Goal: Task Accomplishment & Management: Manage account settings

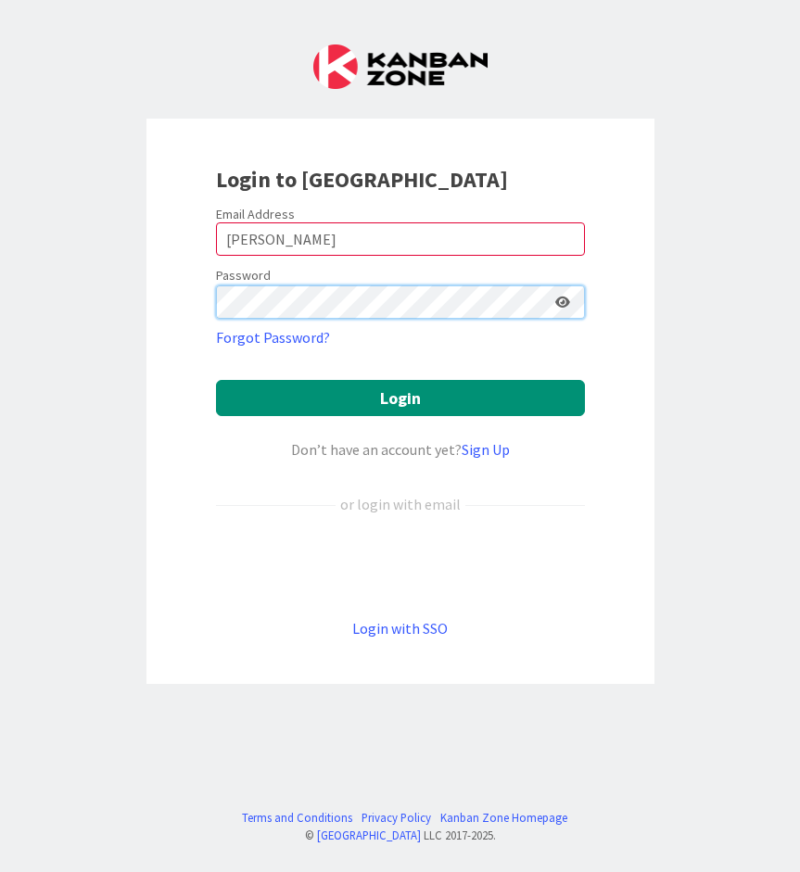
click at [399, 398] on button "Login" at bounding box center [400, 398] width 369 height 36
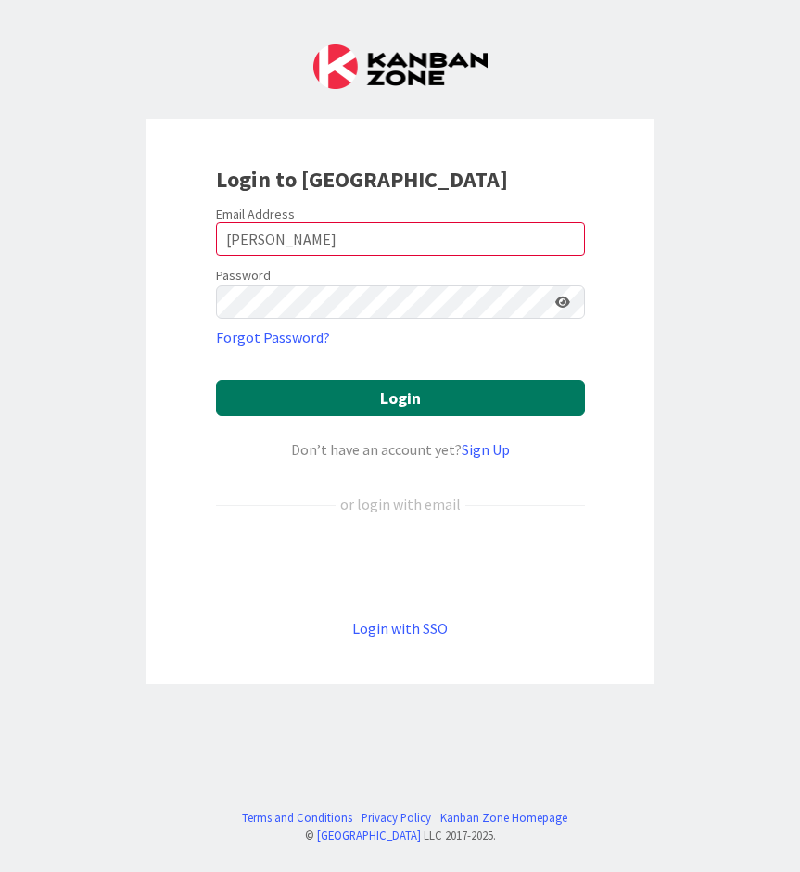
click at [297, 399] on button "Login" at bounding box center [400, 398] width 369 height 36
click at [357, 394] on button "Login" at bounding box center [400, 398] width 369 height 36
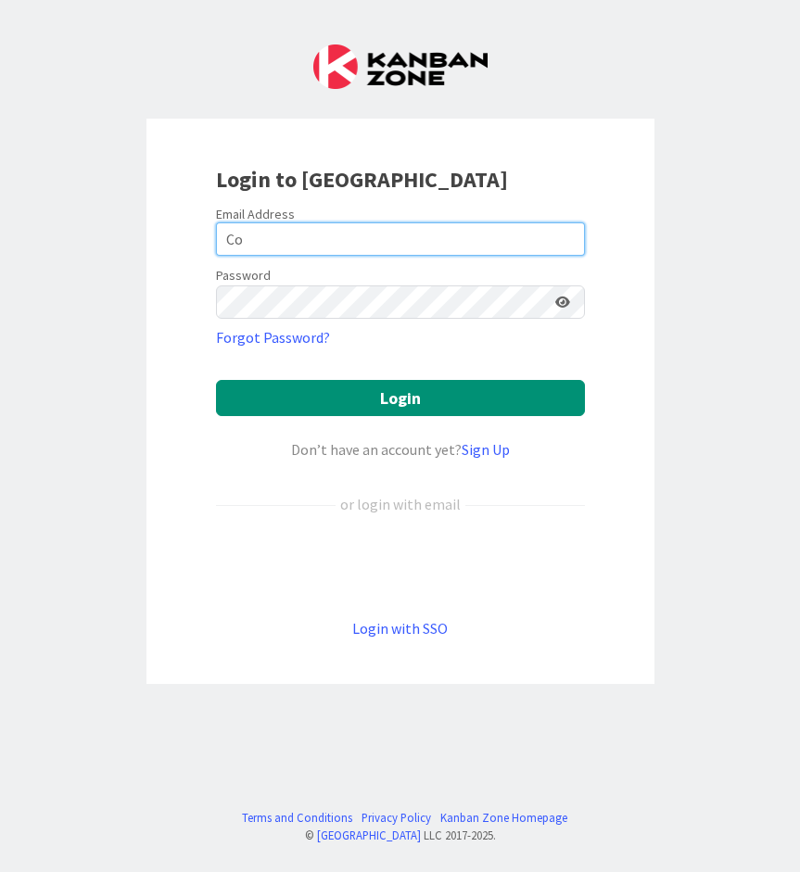
type input "C"
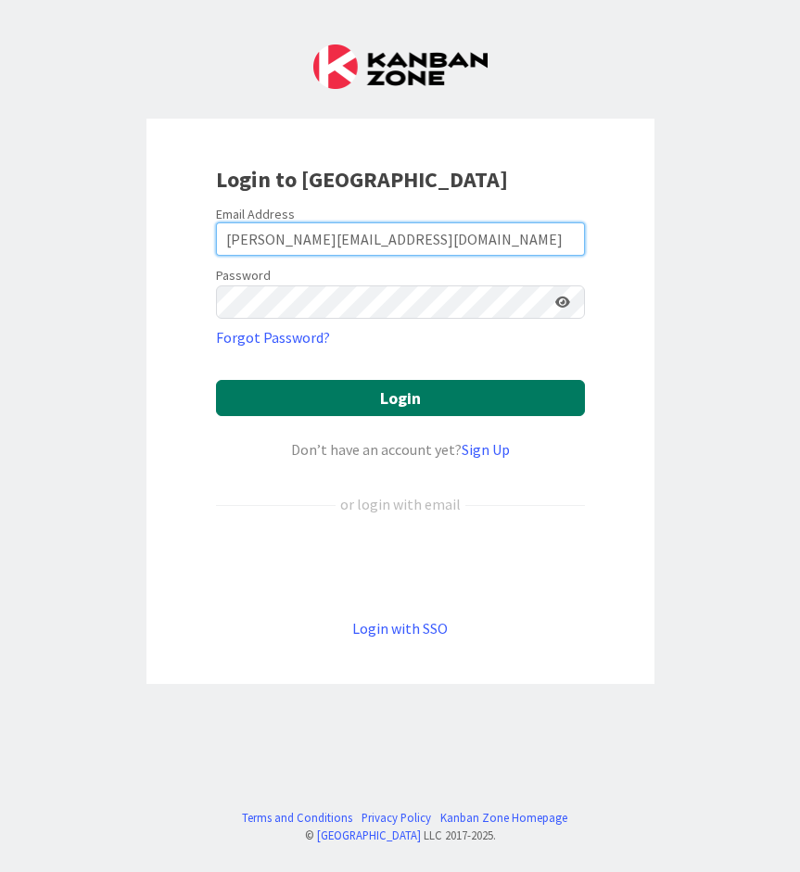
type input "[PERSON_NAME][EMAIL_ADDRESS][DOMAIN_NAME]"
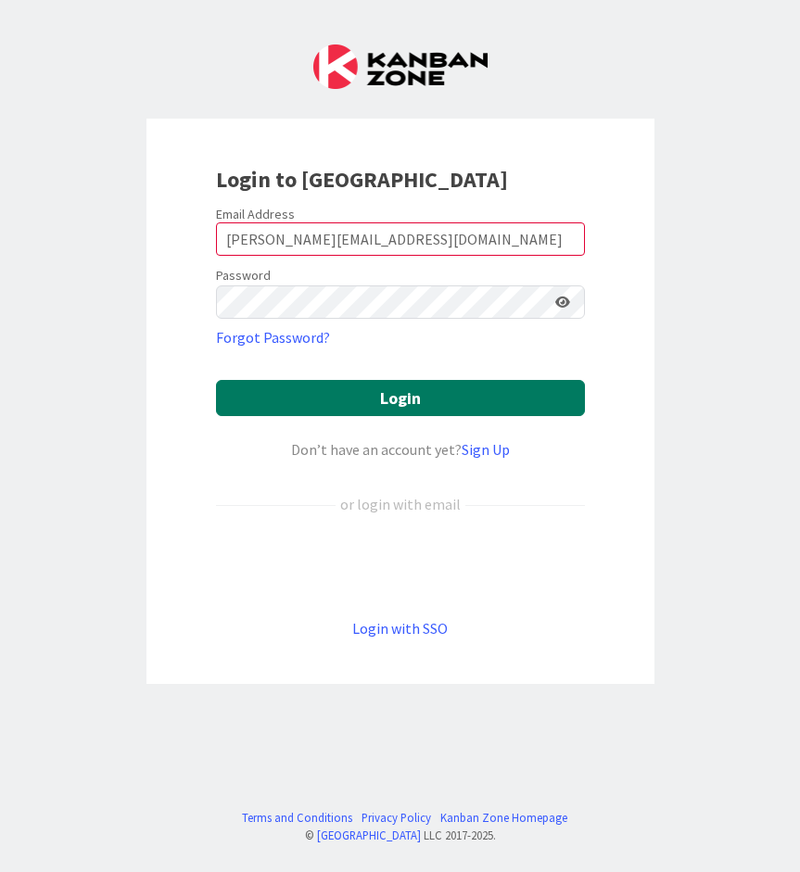
click at [304, 404] on button "Login" at bounding box center [400, 398] width 369 height 36
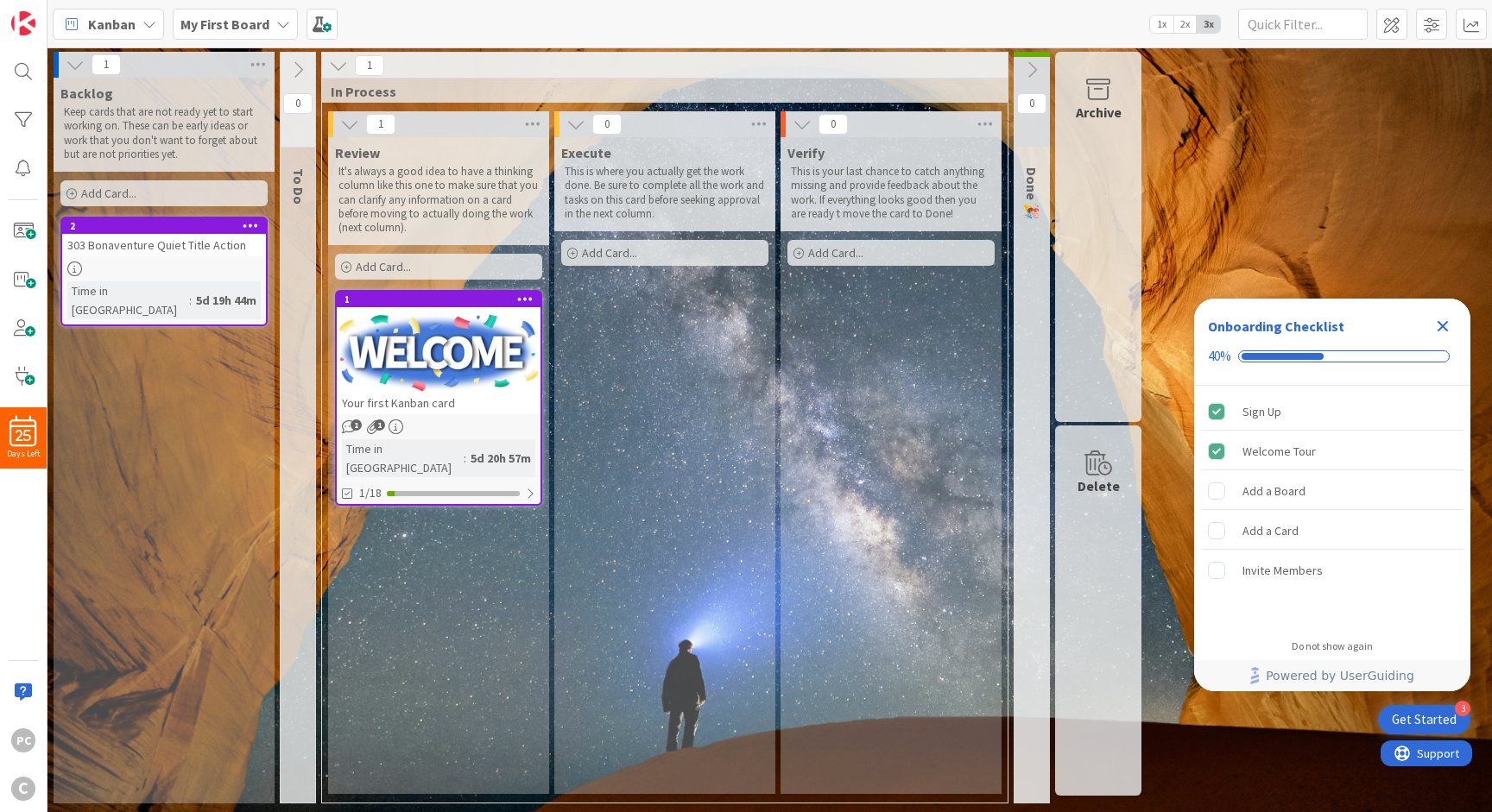
click at [216, 244] on div "303 Bonaventure Quiet Title Action" at bounding box center [164, 245] width 204 height 22
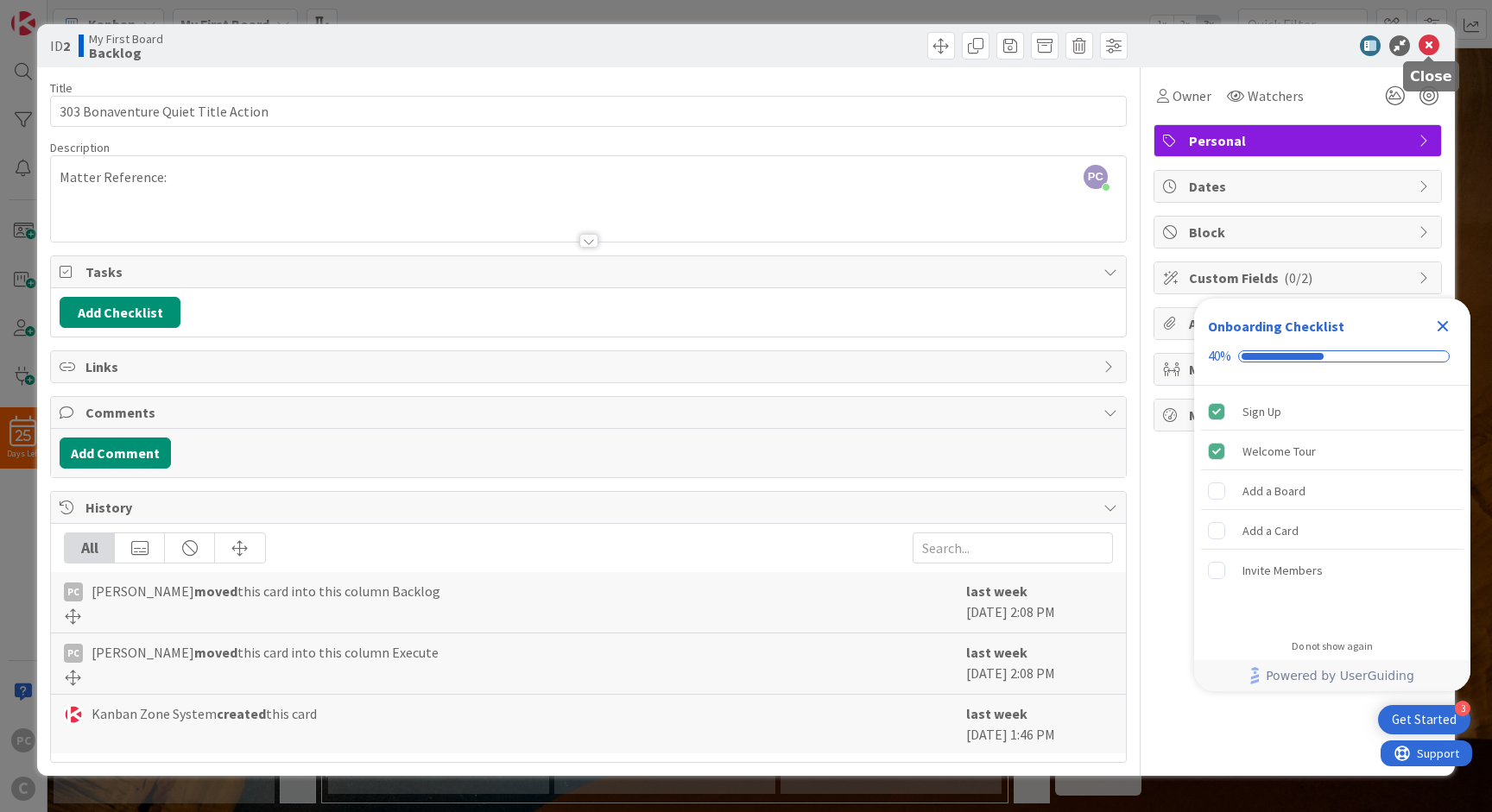
click at [744, 41] on icon at bounding box center [1429, 46] width 20 height 20
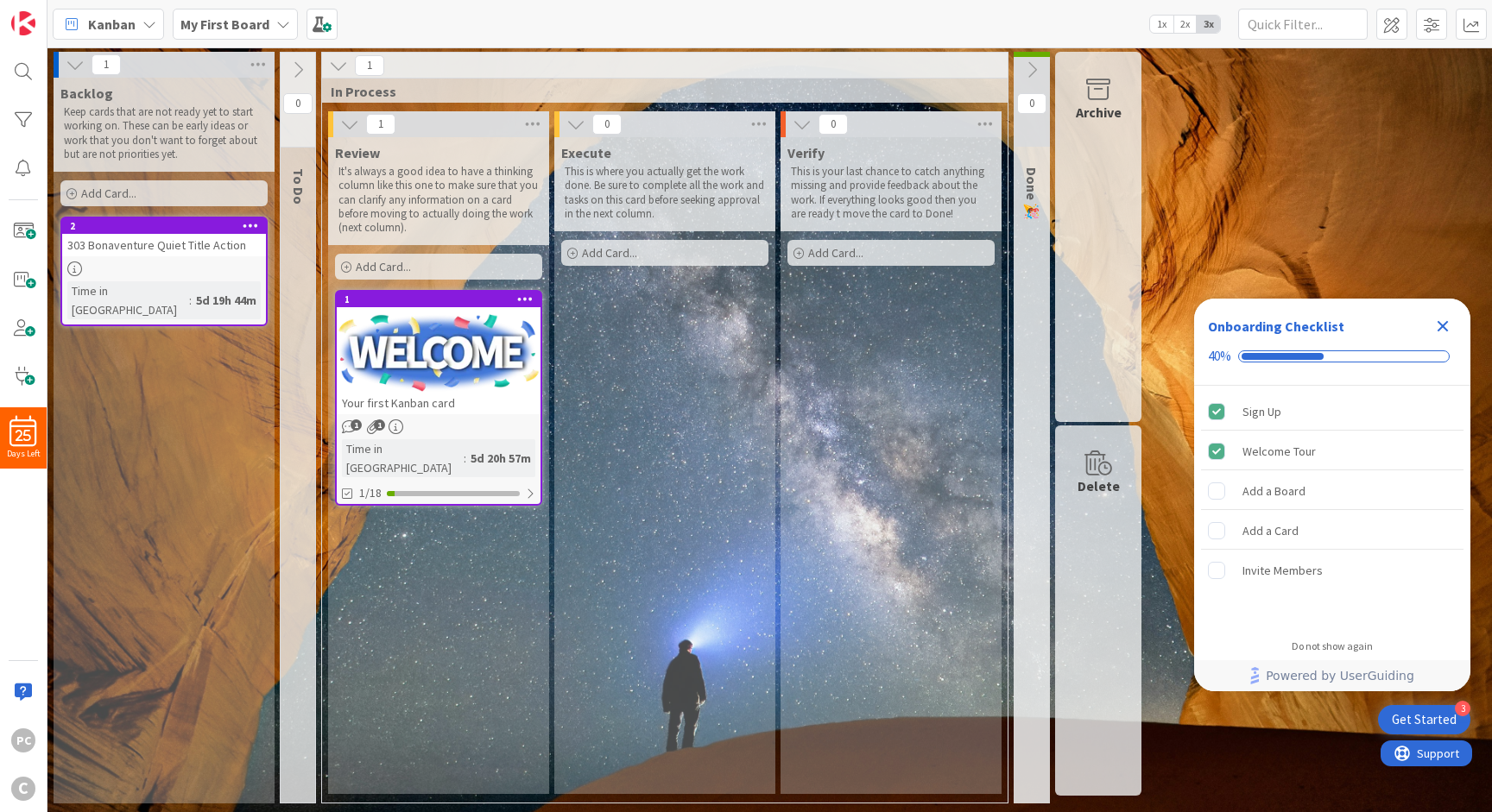
click at [161, 29] on div "Kanban" at bounding box center [109, 23] width 112 height 31
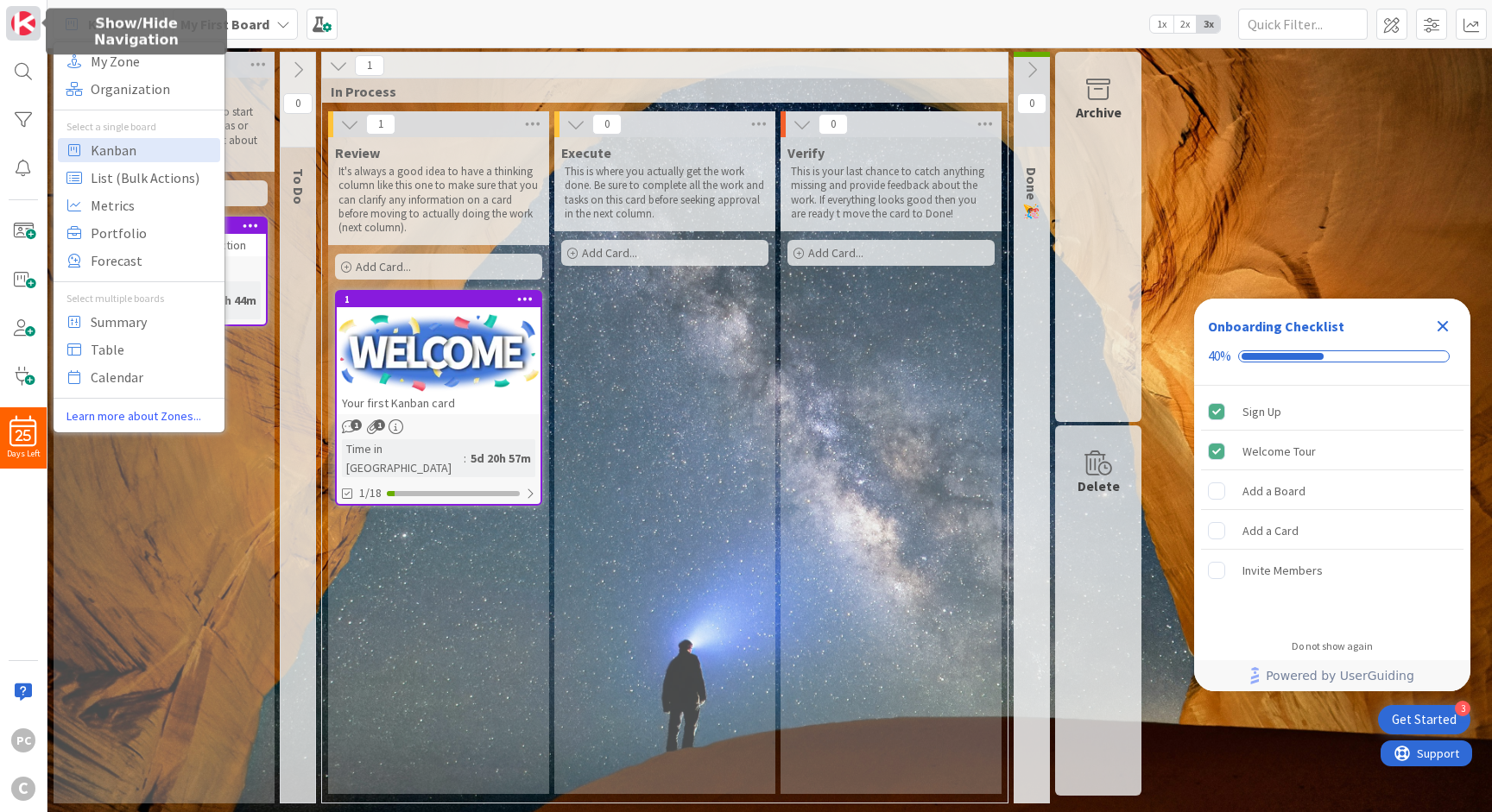
click at [30, 24] on img at bounding box center [23, 23] width 24 height 24
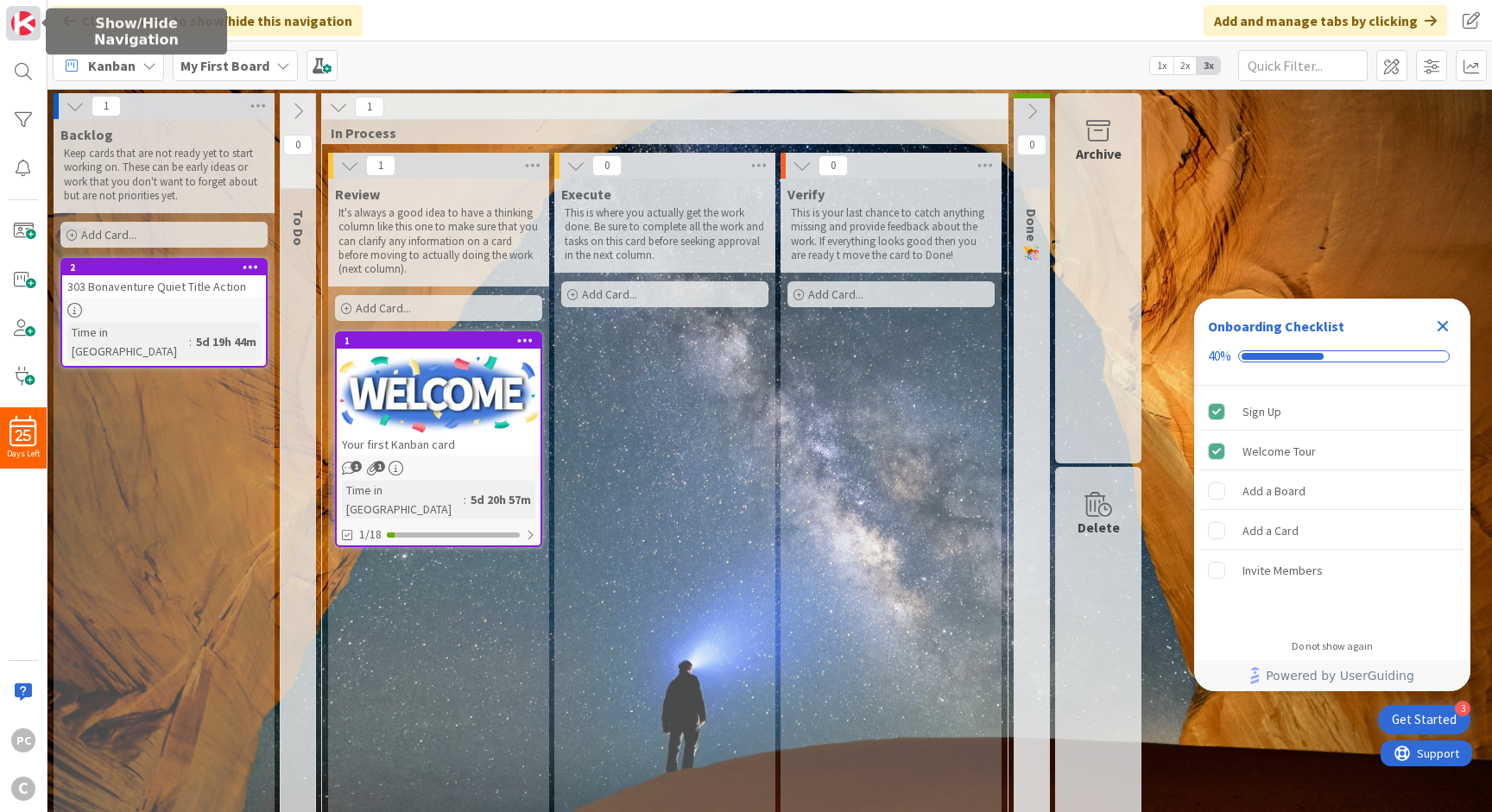
click at [30, 30] on img at bounding box center [23, 23] width 24 height 24
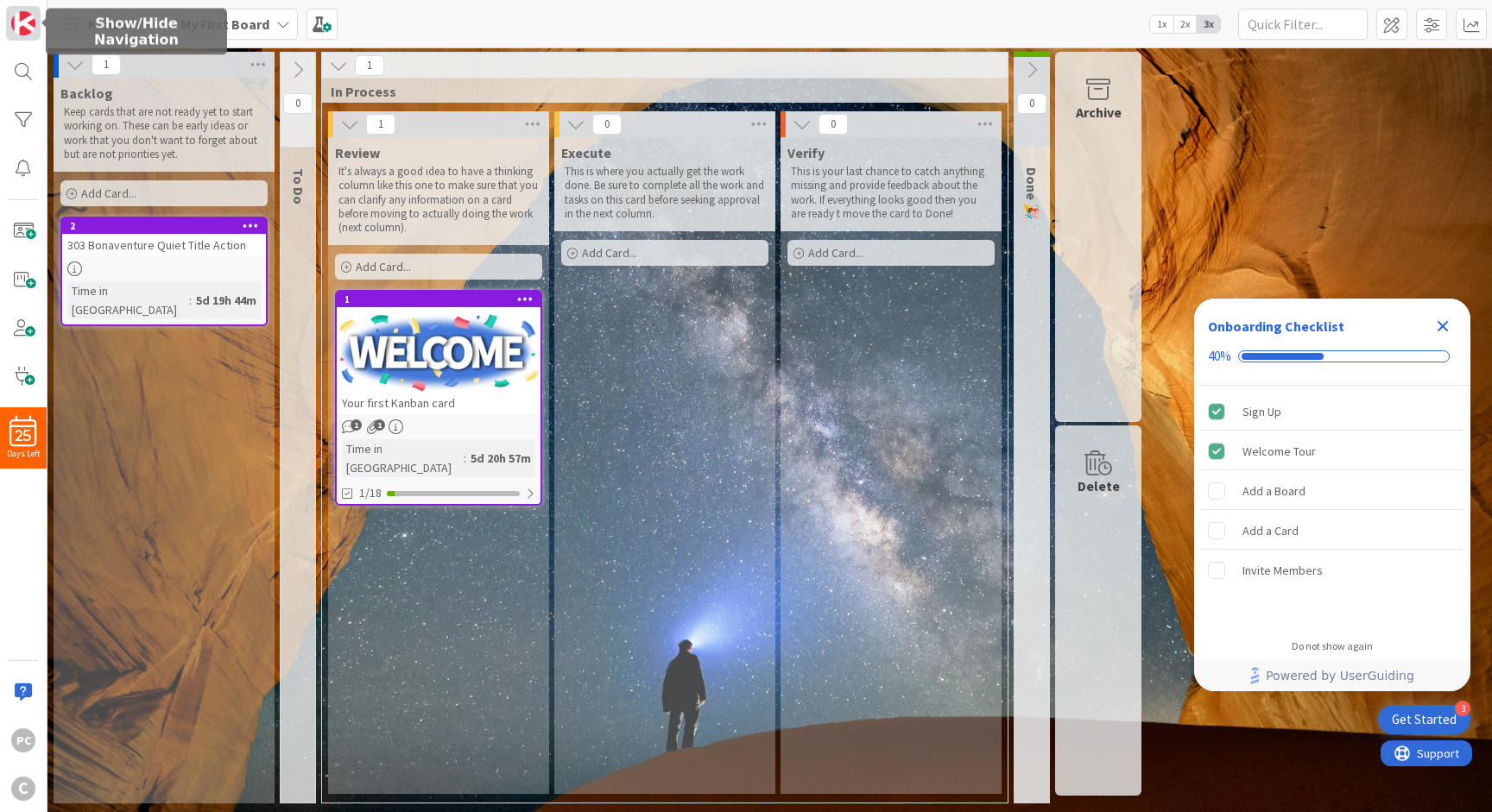
click at [30, 30] on img at bounding box center [23, 23] width 24 height 24
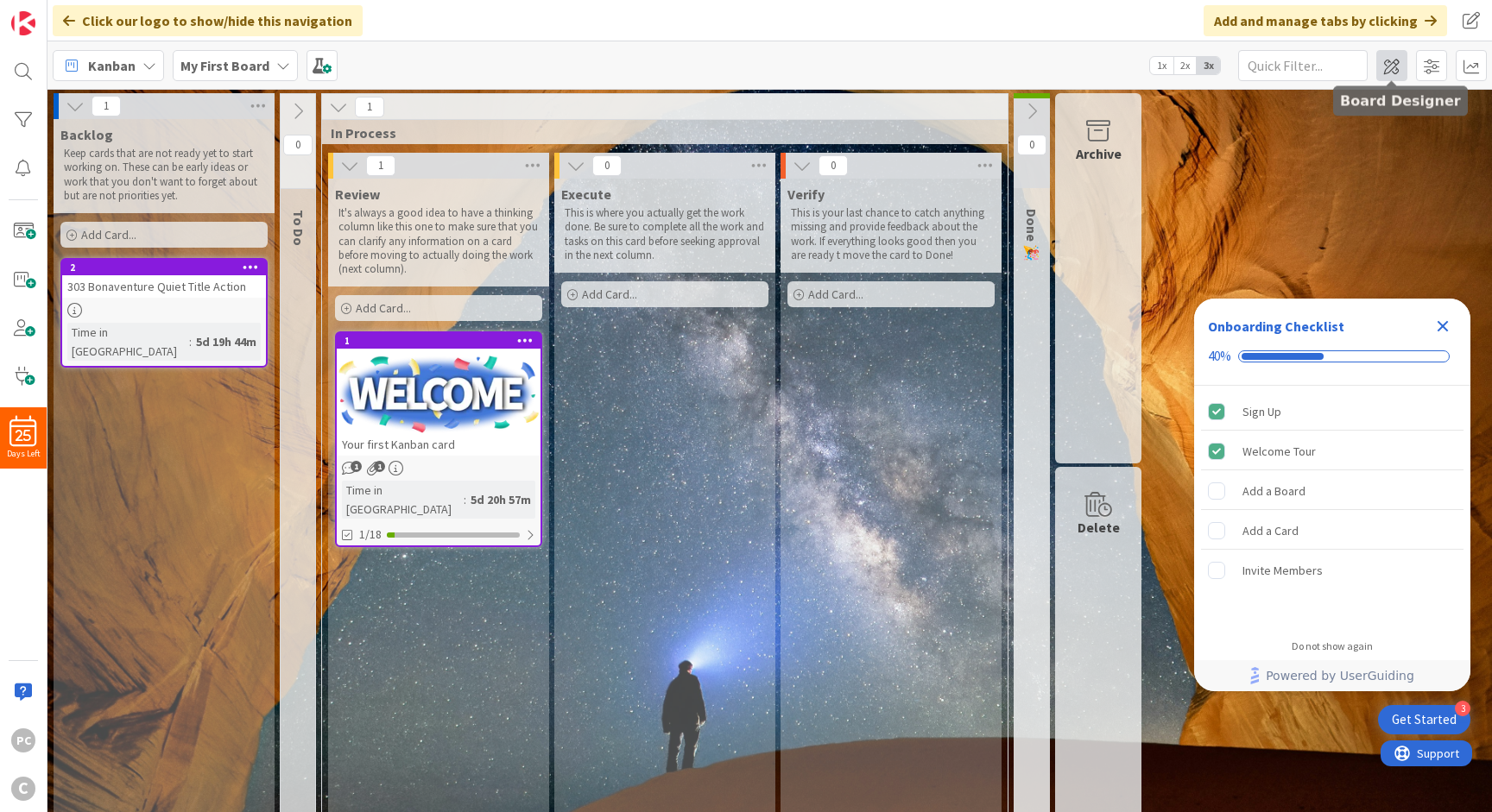
click at [744, 58] on span at bounding box center [1390, 65] width 31 height 31
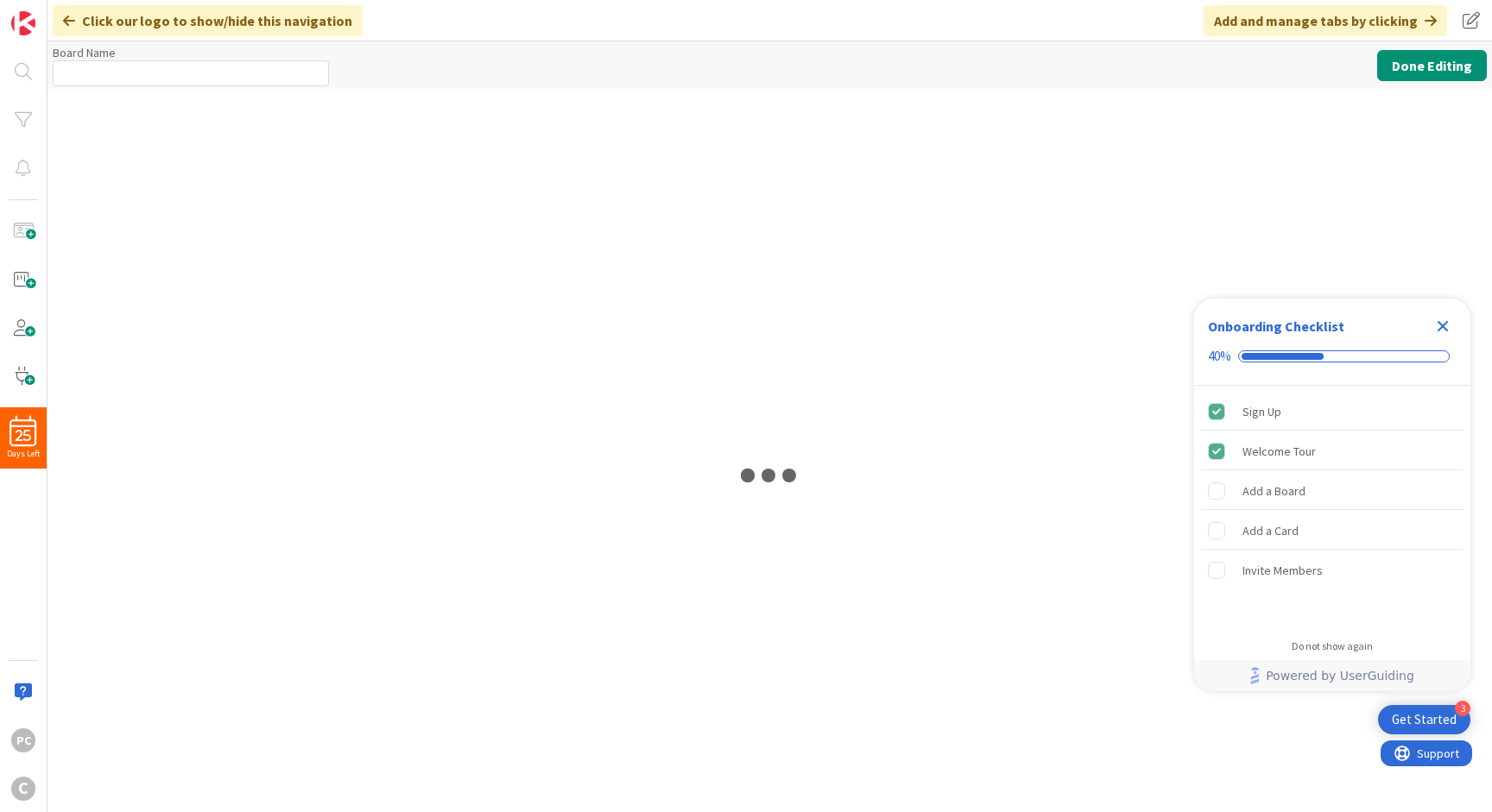
type input "My First Board"
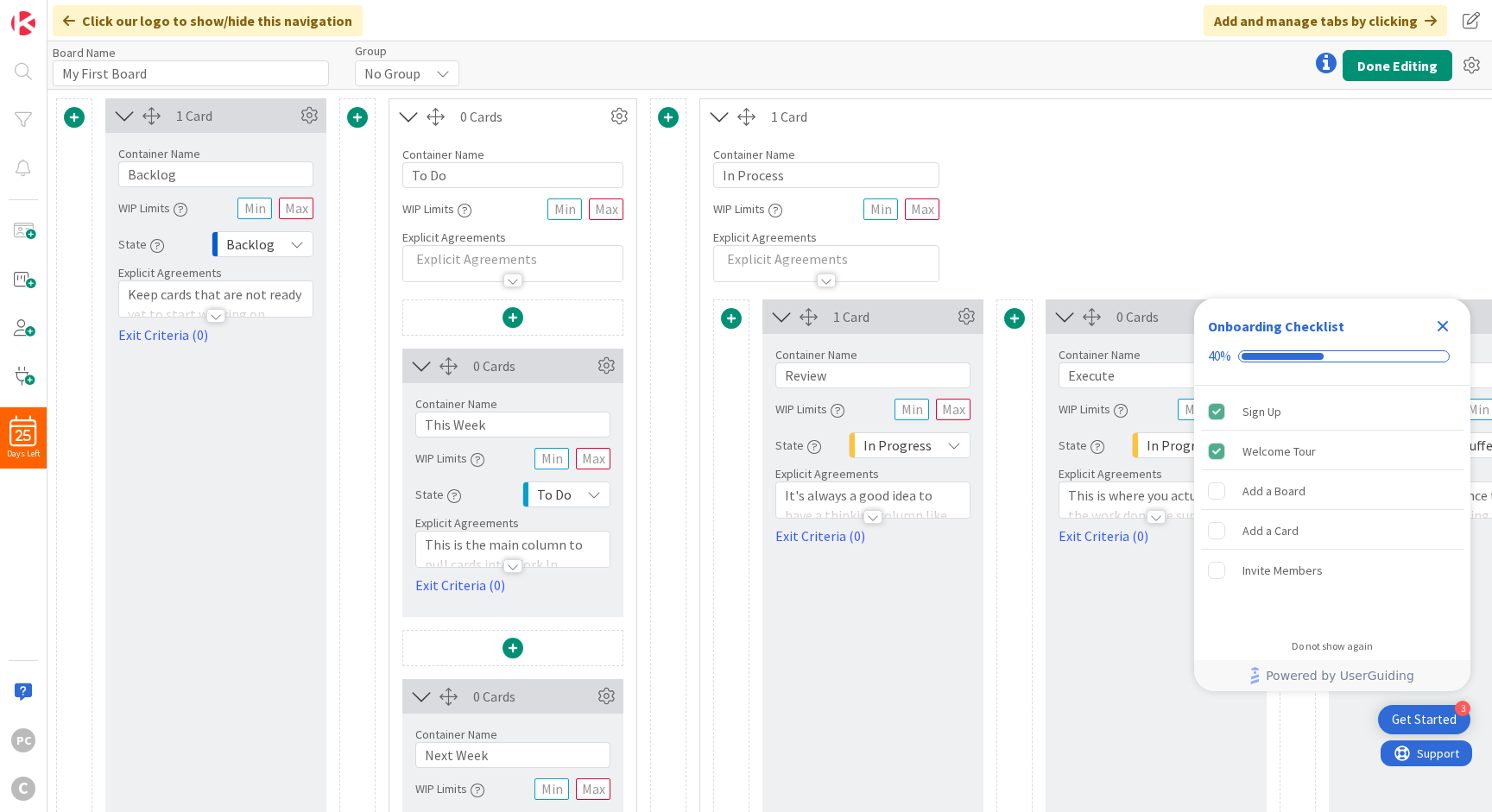
click at [744, 328] on icon "Close Checklist" at bounding box center [1443, 326] width 20 height 20
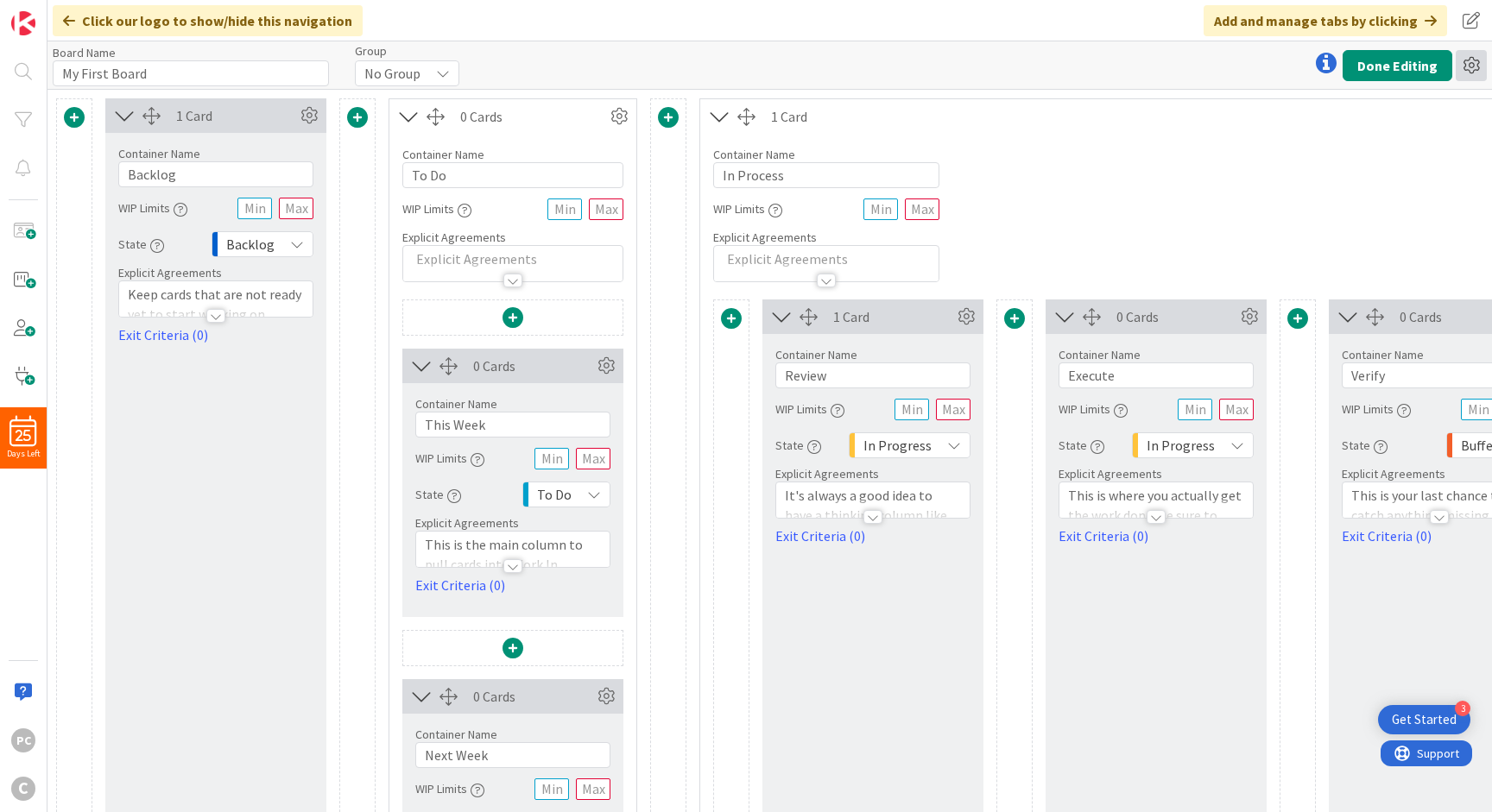
click at [744, 63] on icon at bounding box center [1471, 65] width 31 height 31
click at [744, 129] on div "1 Card" at bounding box center [1156, 116] width 912 height 34
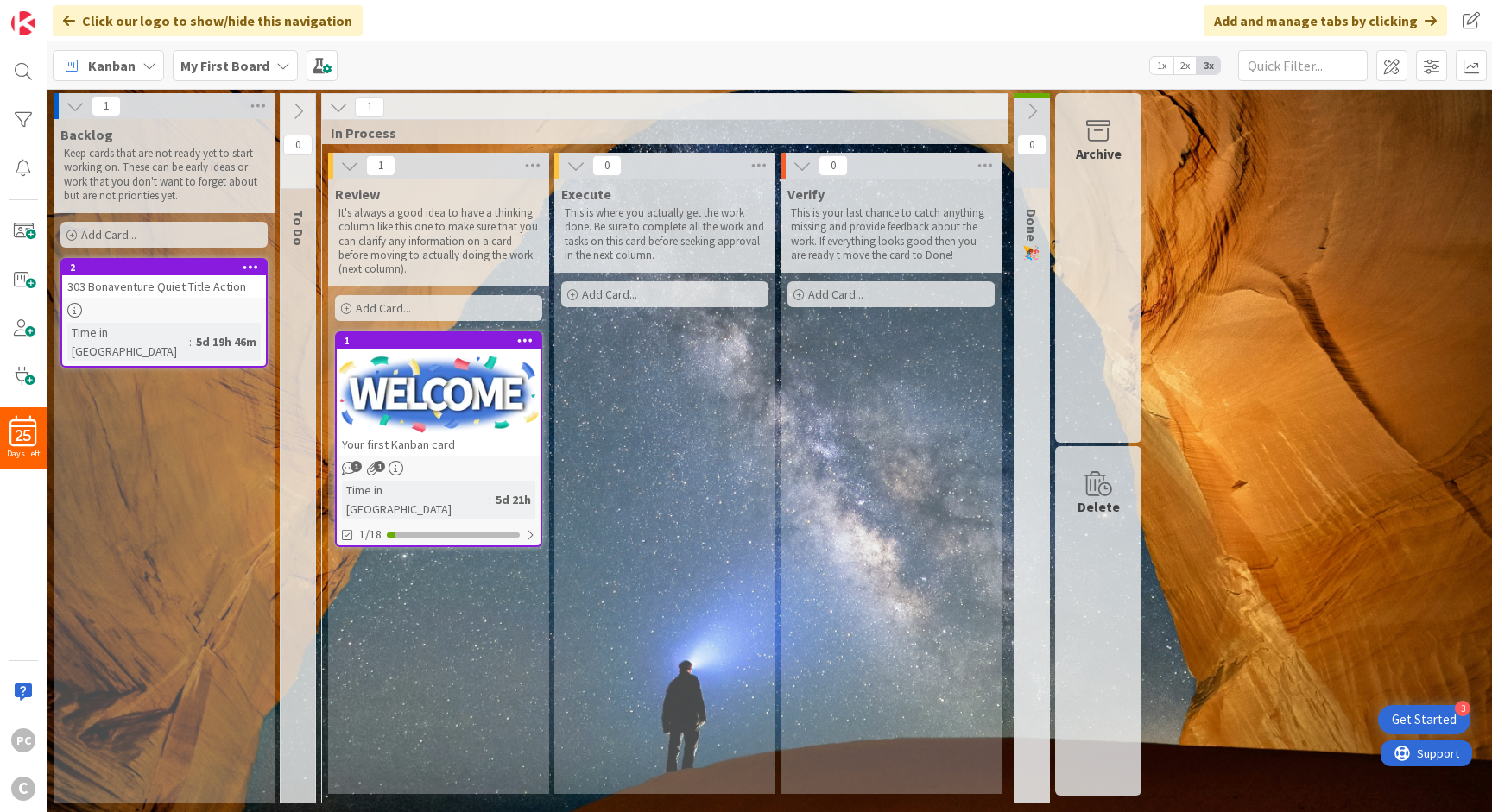
click at [744, 384] on div "1 Backlog Keep cards that are not ready yet to start working on. These can be e…" at bounding box center [769, 453] width 1437 height 719
drag, startPoint x: 927, startPoint y: 421, endPoint x: 1010, endPoint y: 443, distance: 85.9
click at [744, 443] on div "1 In Process 1 Review It's always a good idea to have a thinking column like th…" at bounding box center [664, 453] width 692 height 719
click at [744, 490] on icon at bounding box center [1098, 484] width 65 height 24
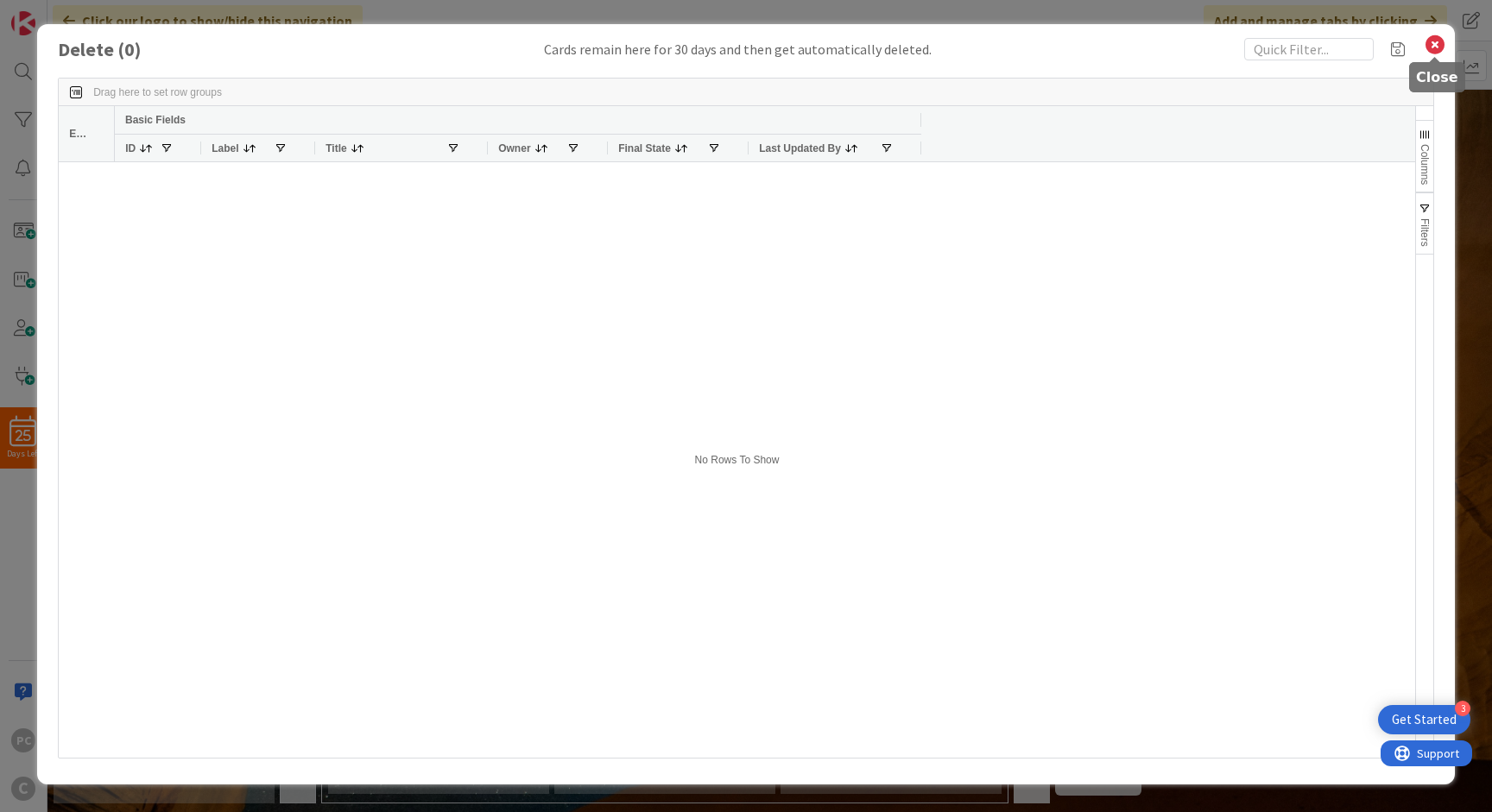
click at [744, 47] on icon at bounding box center [1434, 45] width 22 height 24
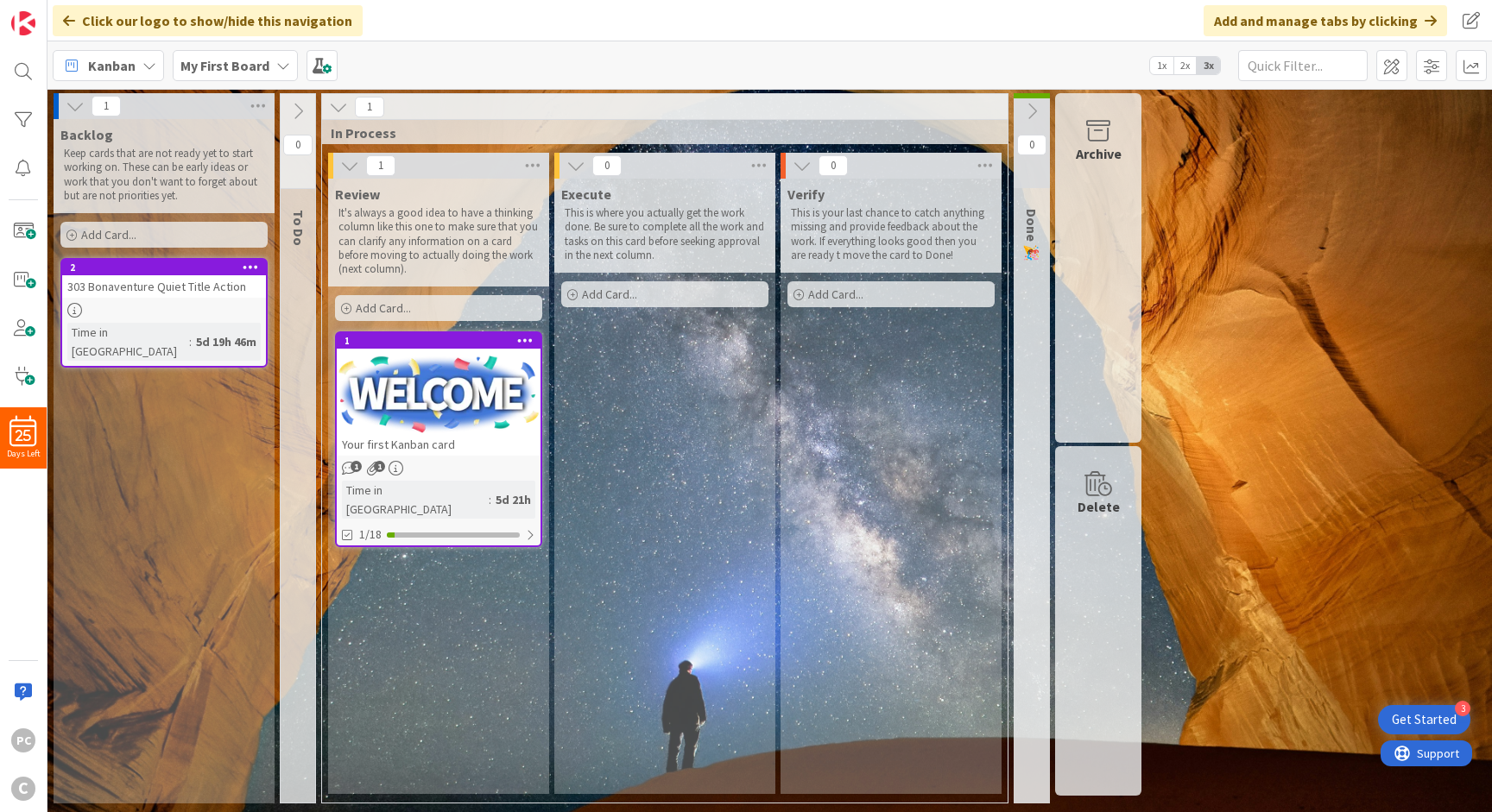
click at [519, 338] on icon at bounding box center [525, 340] width 17 height 12
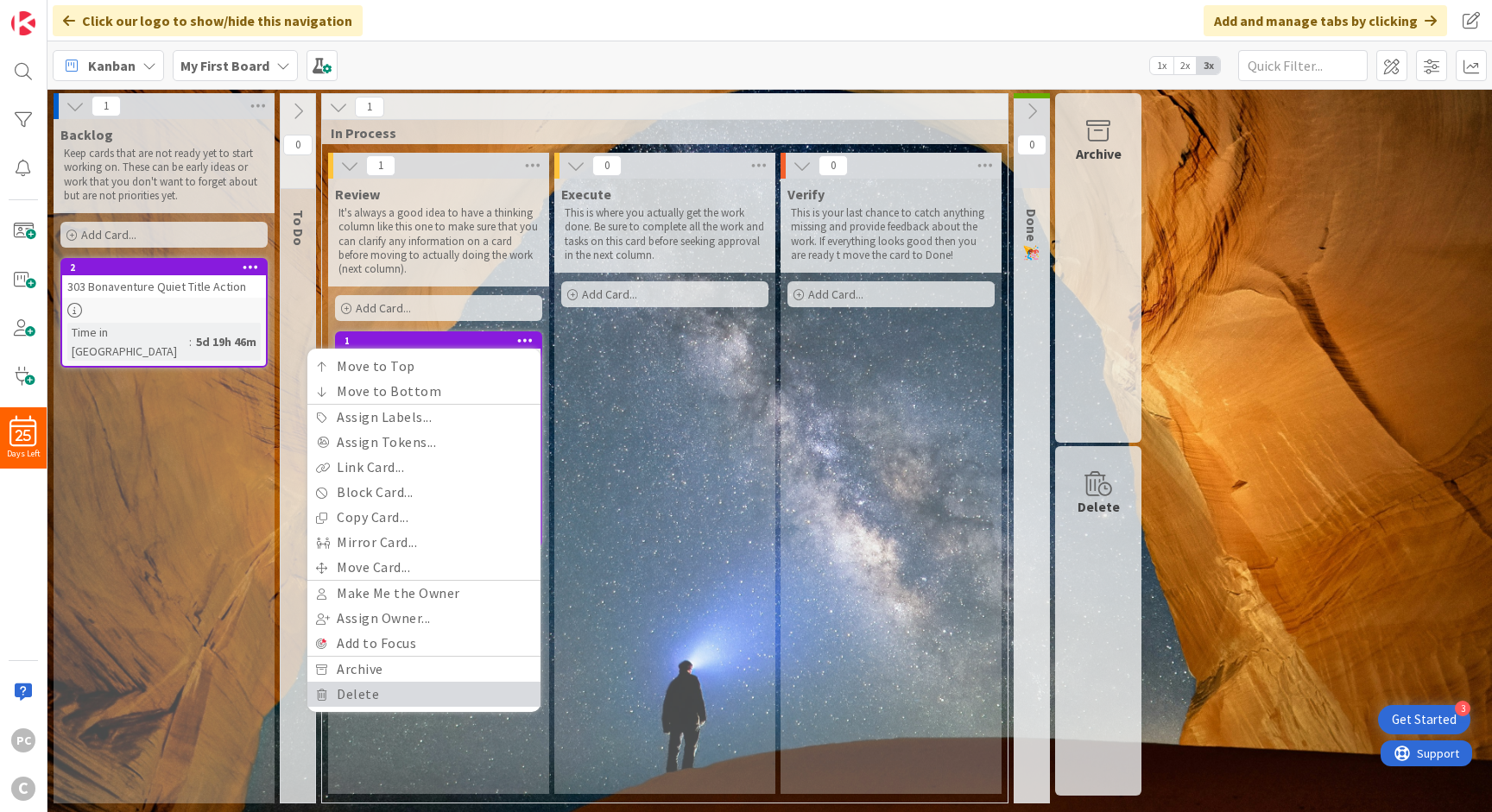
click at [390, 685] on link "Delete" at bounding box center [424, 694] width 233 height 25
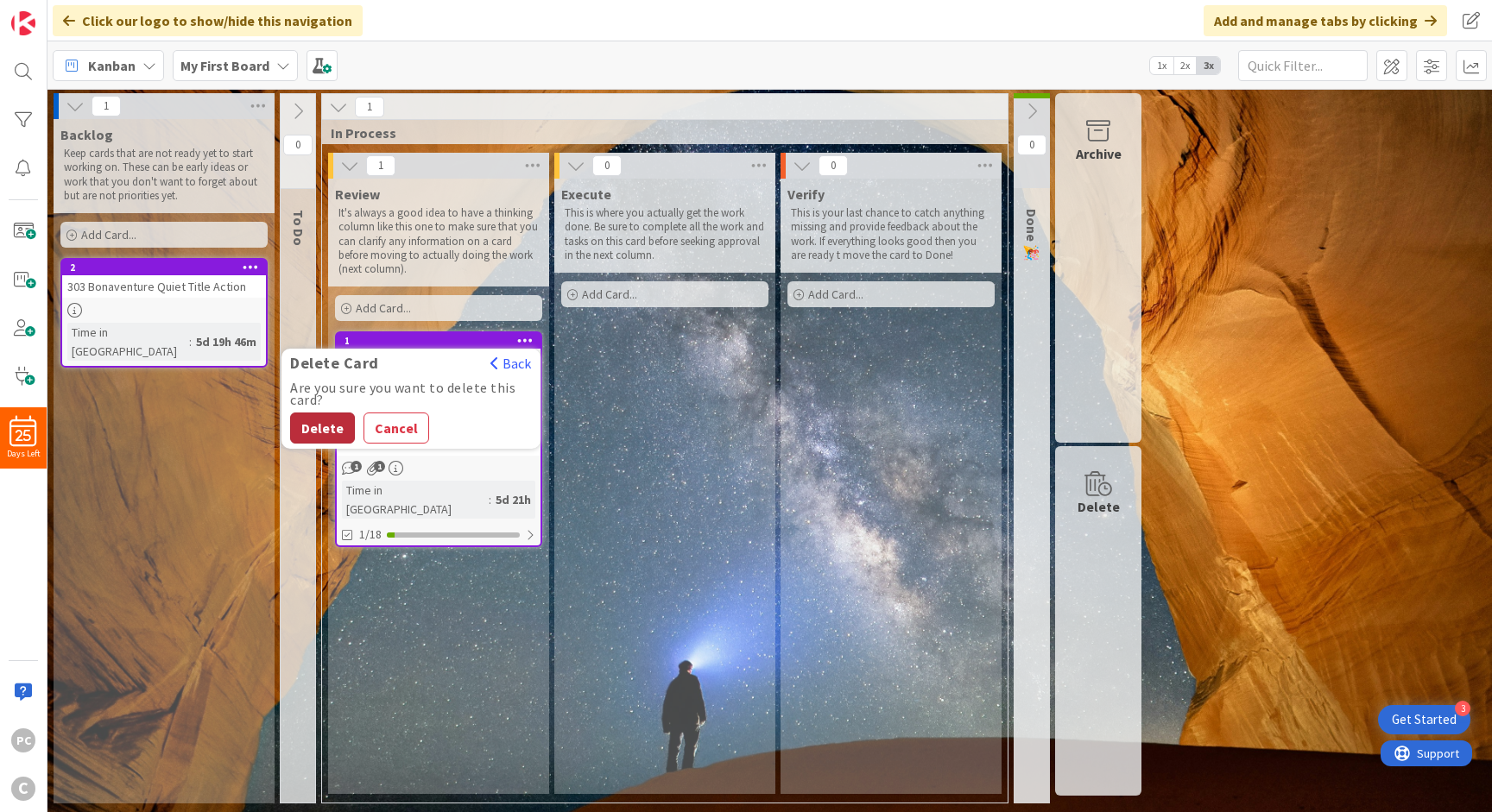
click at [336, 434] on button "Delete" at bounding box center [322, 427] width 65 height 31
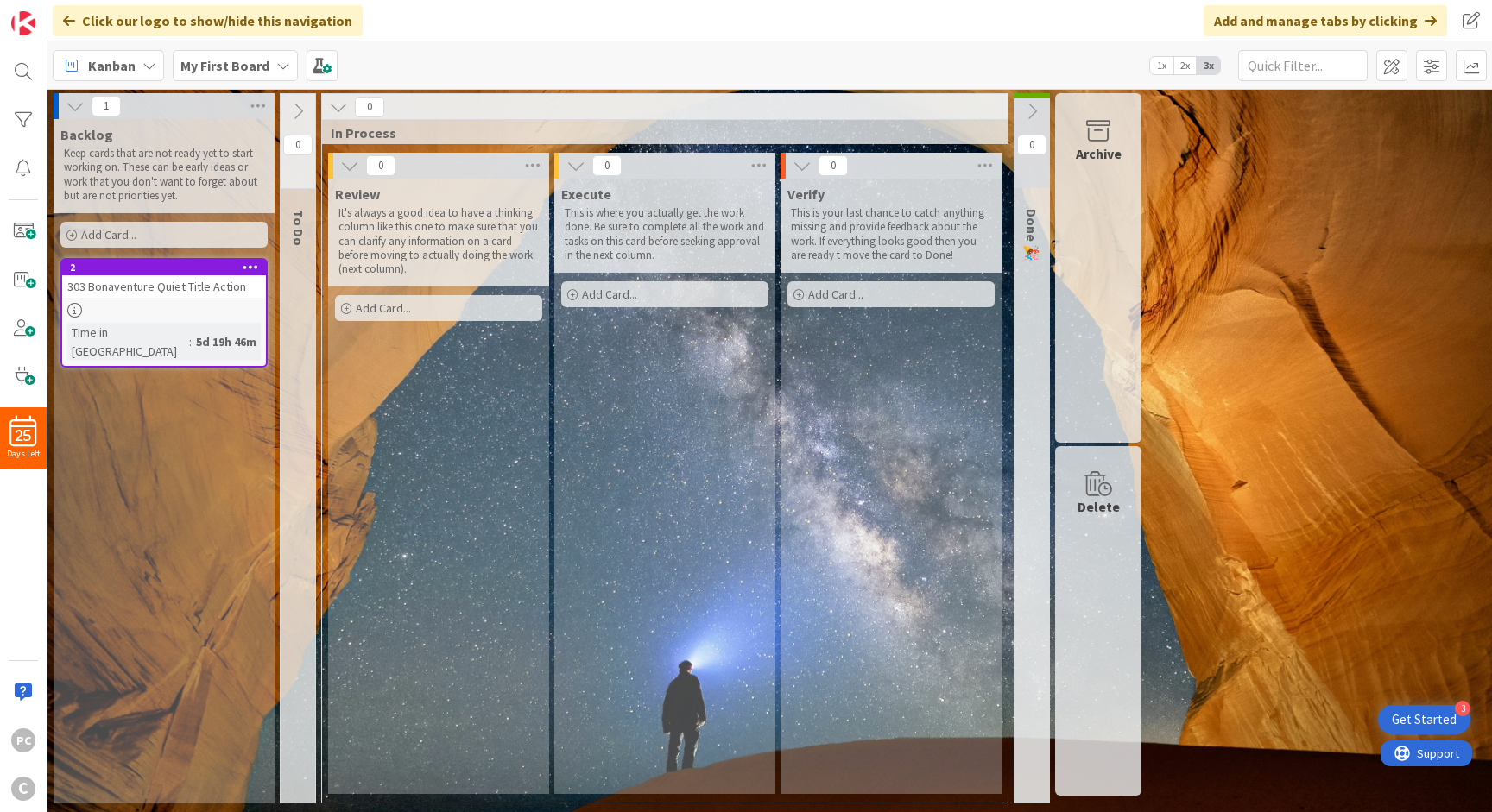
click at [744, 608] on div "Delete" at bounding box center [1098, 620] width 87 height 349
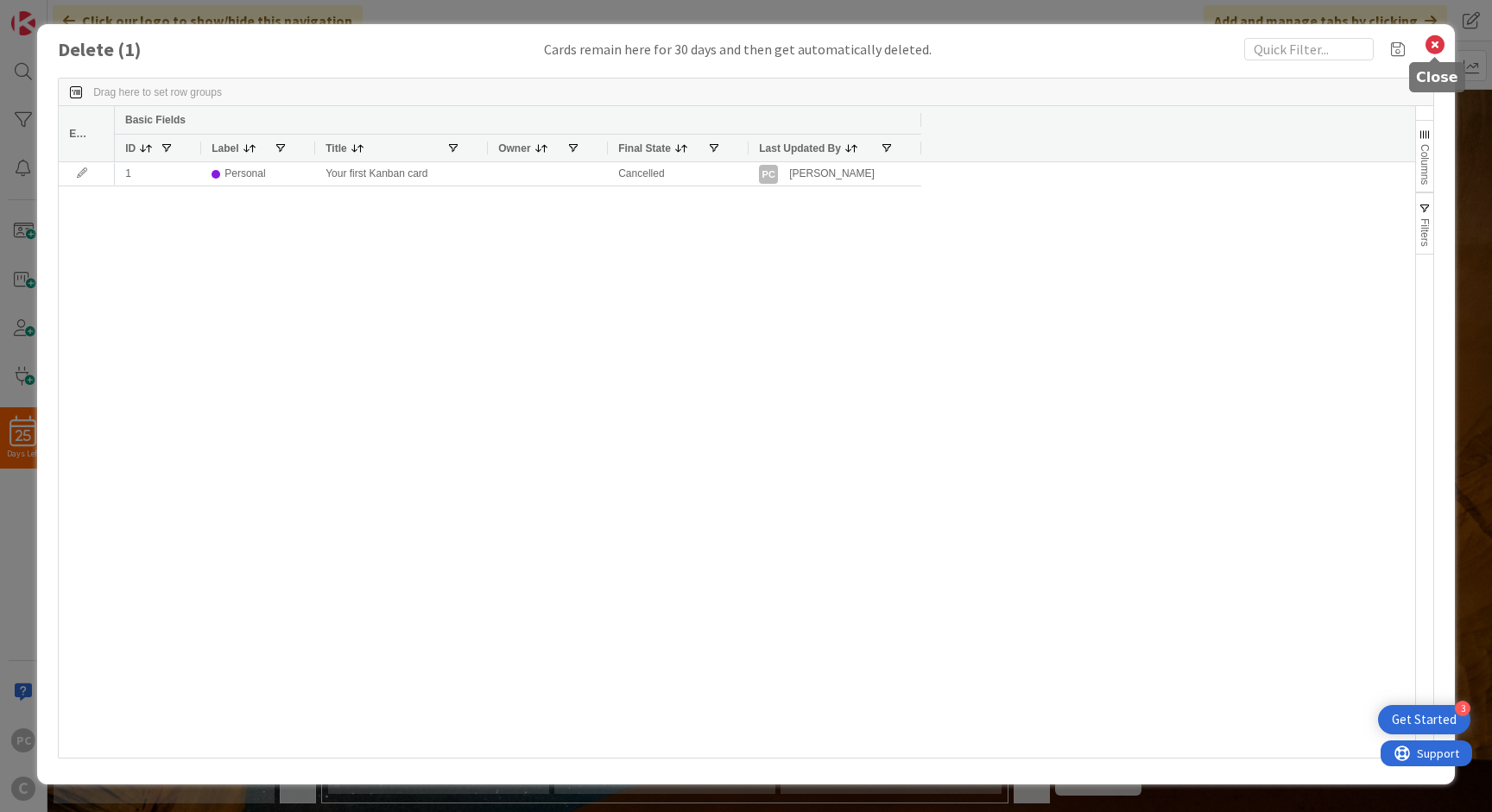
click at [744, 42] on icon at bounding box center [1434, 45] width 22 height 24
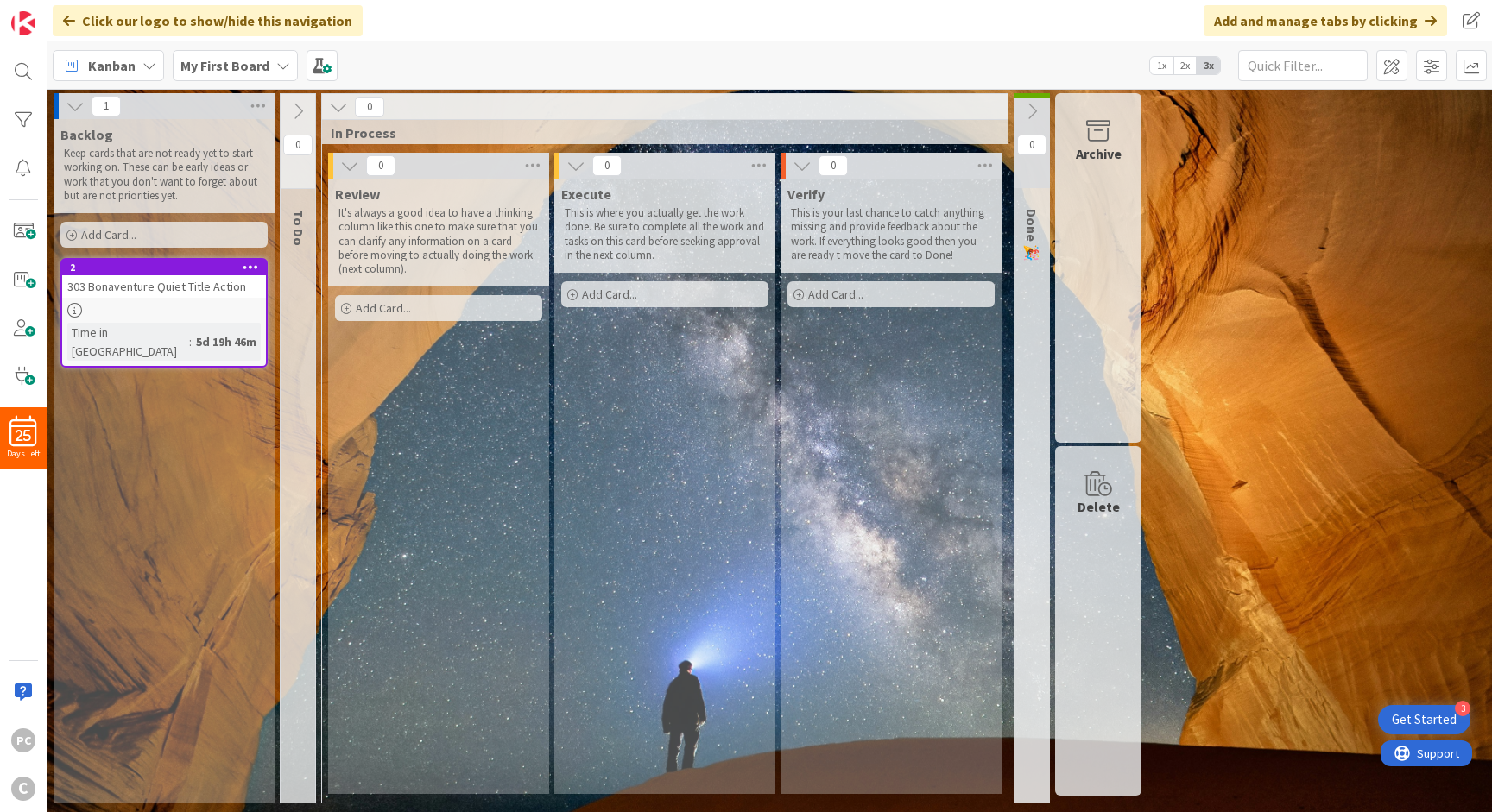
click at [744, 232] on div "Archive" at bounding box center [1098, 267] width 87 height 349
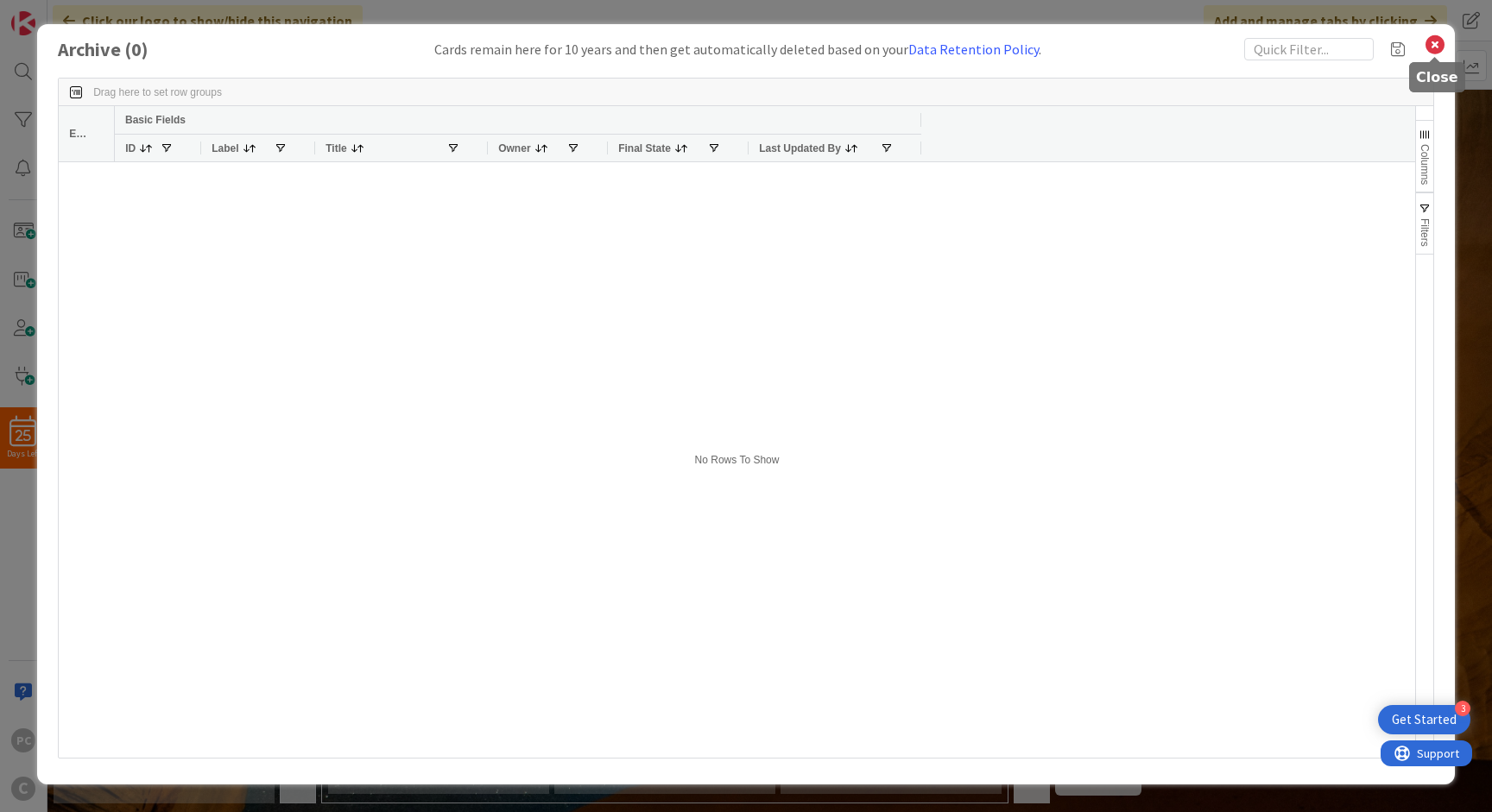
click at [744, 45] on icon at bounding box center [1434, 45] width 22 height 24
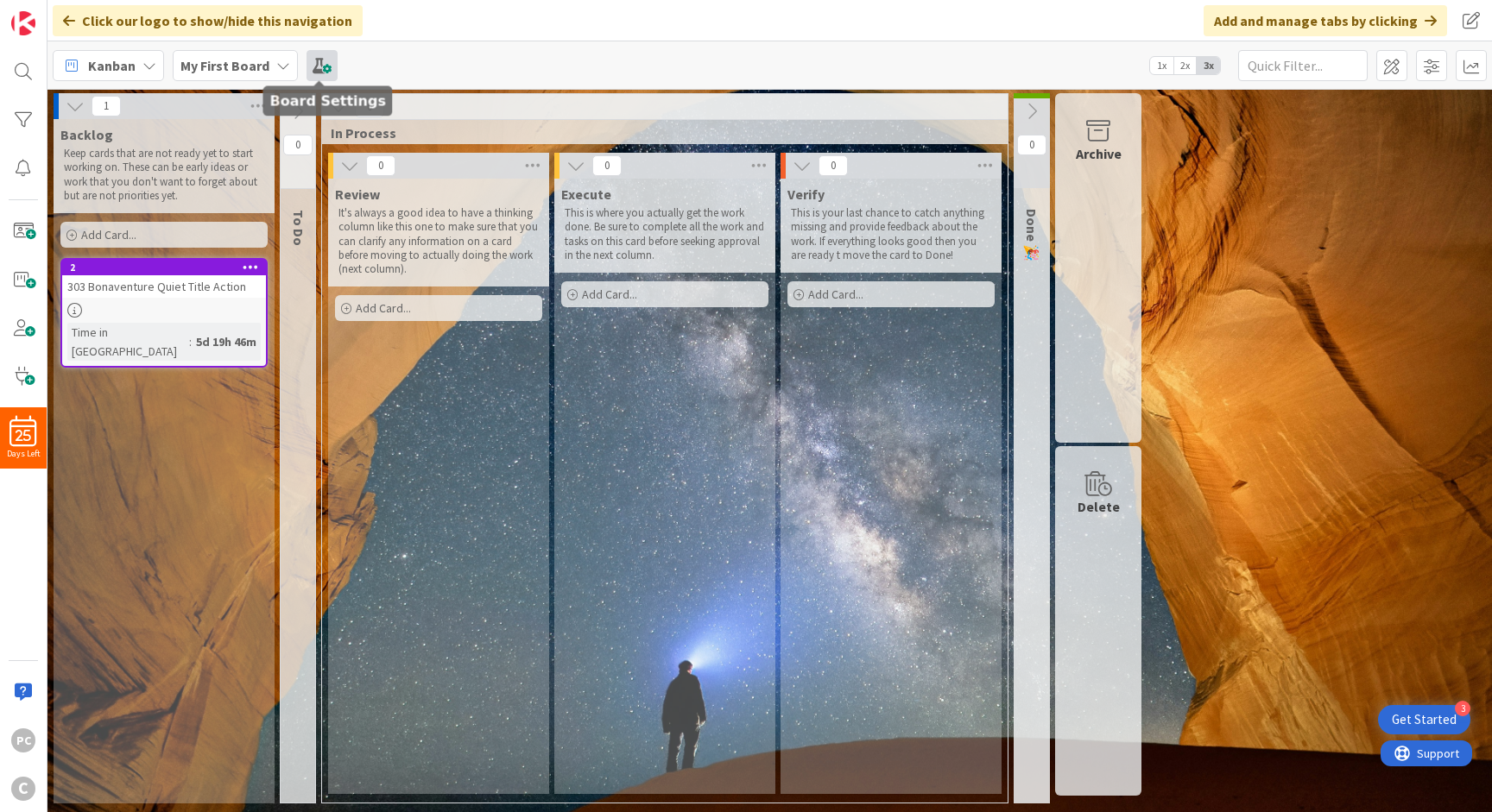
click at [322, 65] on span at bounding box center [321, 65] width 31 height 31
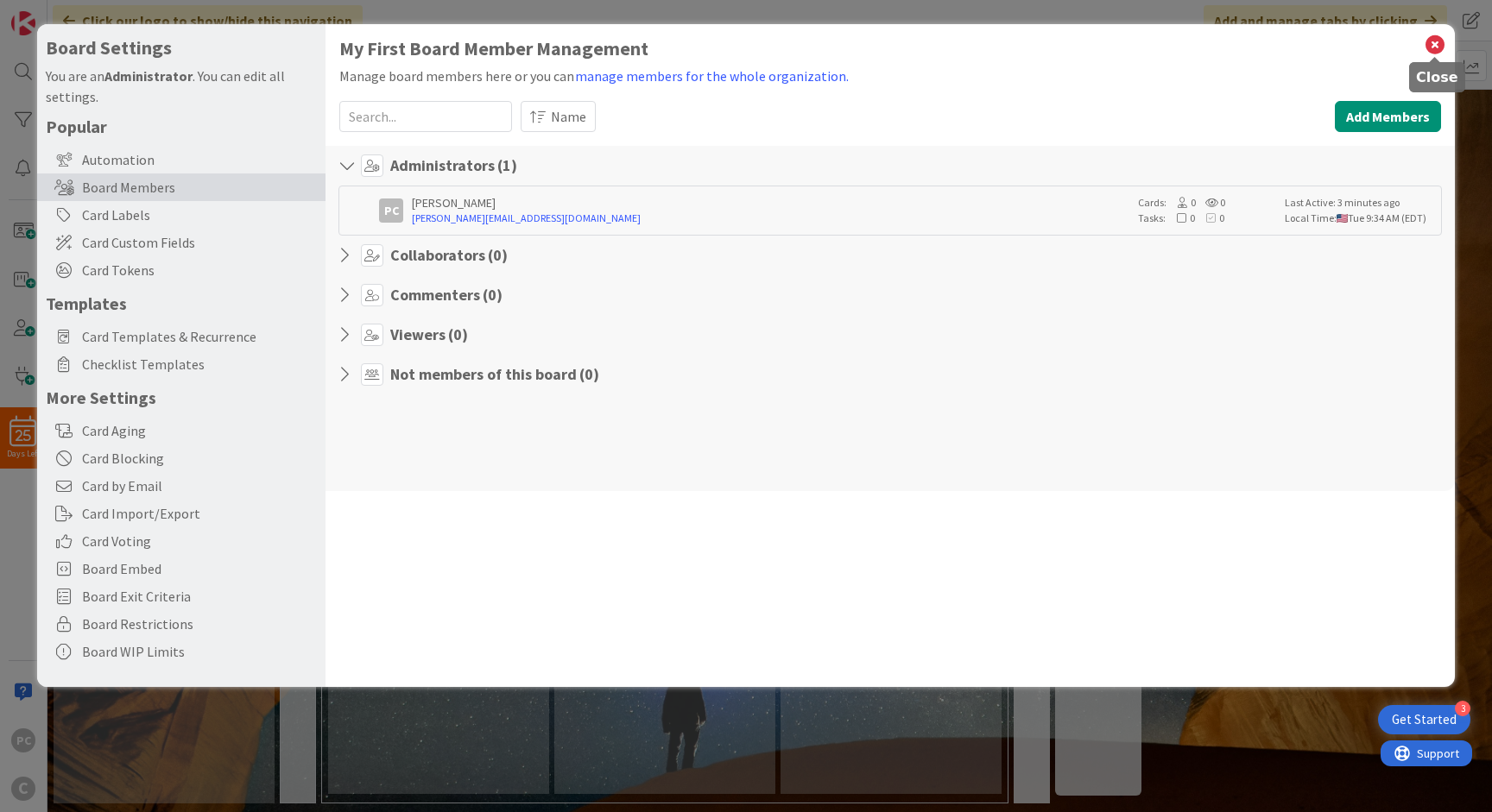
click at [744, 49] on icon at bounding box center [1434, 45] width 22 height 24
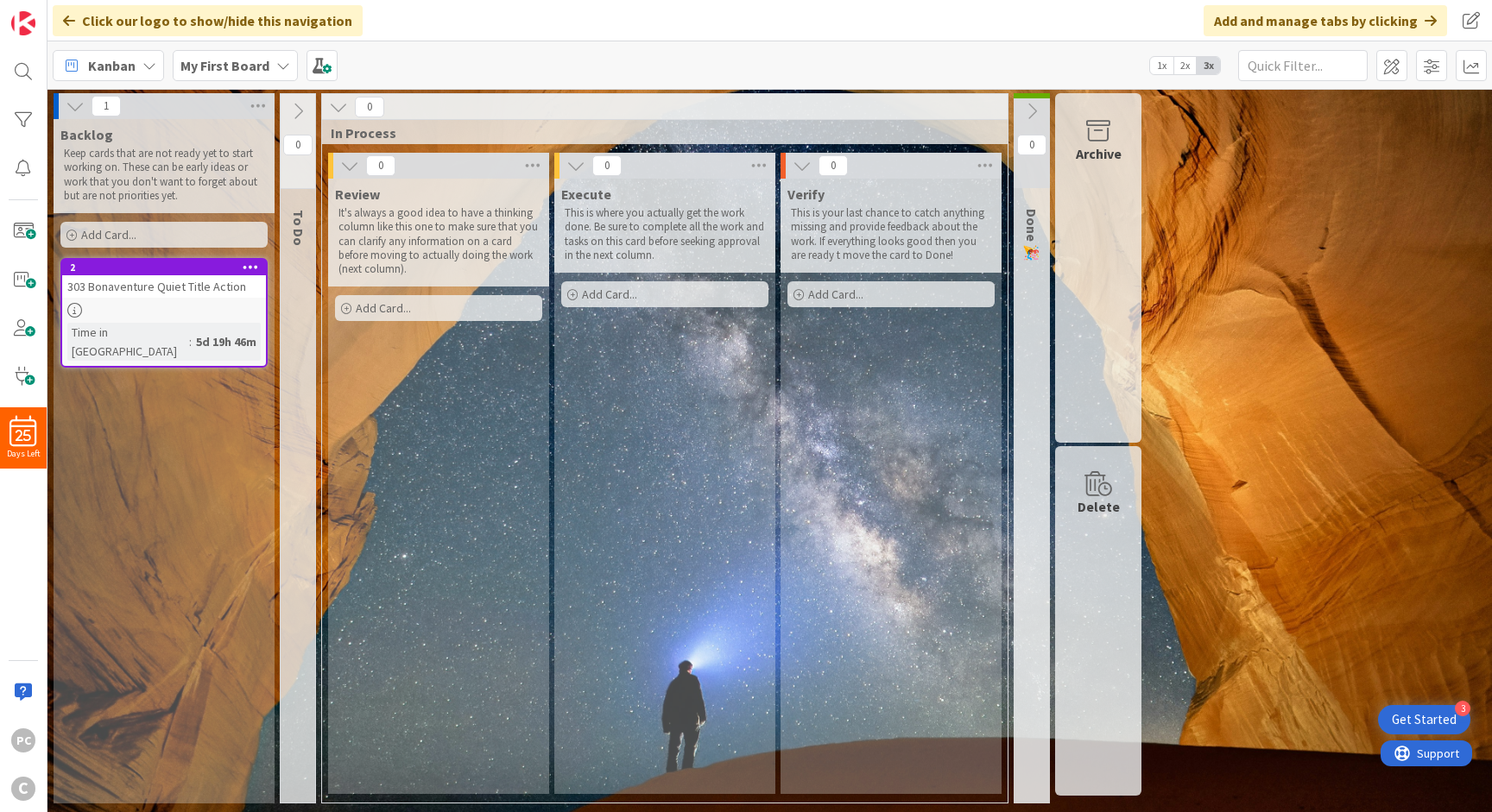
click at [214, 120] on div "Backlog Keep cards that are not ready yet to start working on. These can be ear…" at bounding box center [163, 166] width 221 height 94
click at [254, 103] on icon at bounding box center [258, 106] width 22 height 26
